Goal: Check status: Check status

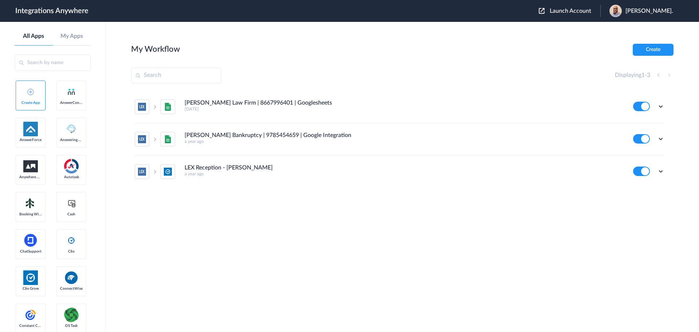
click at [575, 12] on span "Launch Account" at bounding box center [571, 11] width 42 height 6
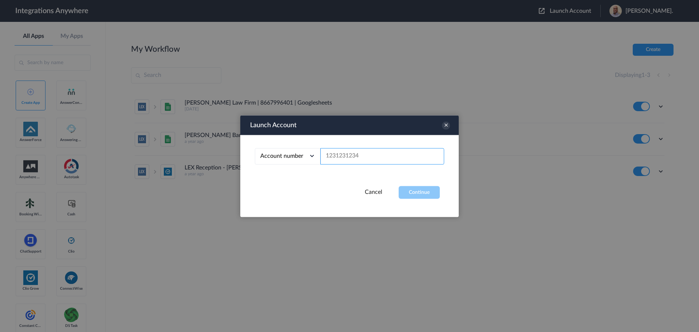
click at [349, 155] on input "text" at bounding box center [383, 156] width 124 height 16
paste input "9804082493"
type input "9804082493"
click at [421, 192] on button "Continue" at bounding box center [419, 192] width 41 height 13
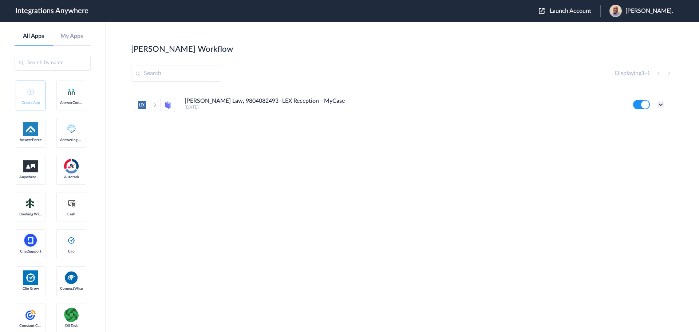
click at [663, 106] on icon at bounding box center [660, 104] width 7 height 7
click at [639, 130] on li "Task history" at bounding box center [640, 134] width 47 height 13
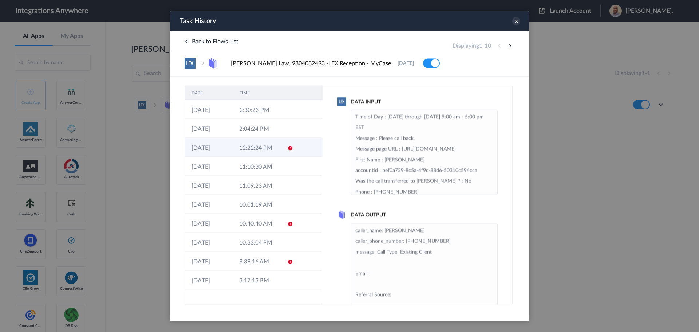
click at [267, 151] on td "12:22:24 PM" at bounding box center [257, 147] width 48 height 19
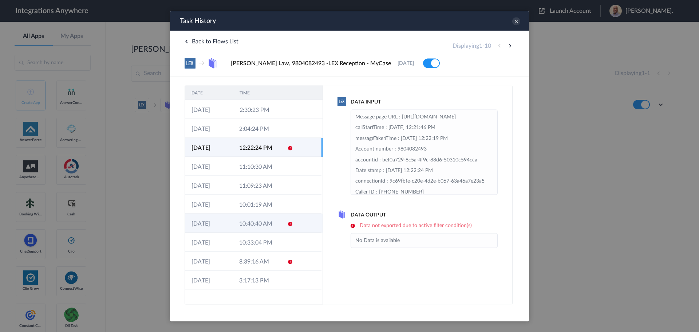
click at [254, 223] on td "10:40:40 AM" at bounding box center [257, 222] width 48 height 19
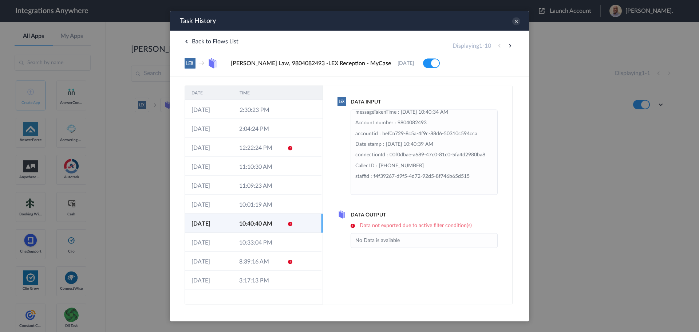
scroll to position [69, 0]
click at [512, 44] on button at bounding box center [510, 45] width 9 height 9
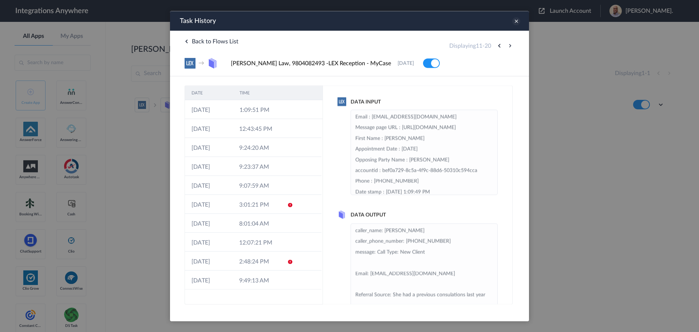
click at [518, 20] on icon at bounding box center [516, 21] width 8 height 8
